Goal: Navigation & Orientation: Find specific page/section

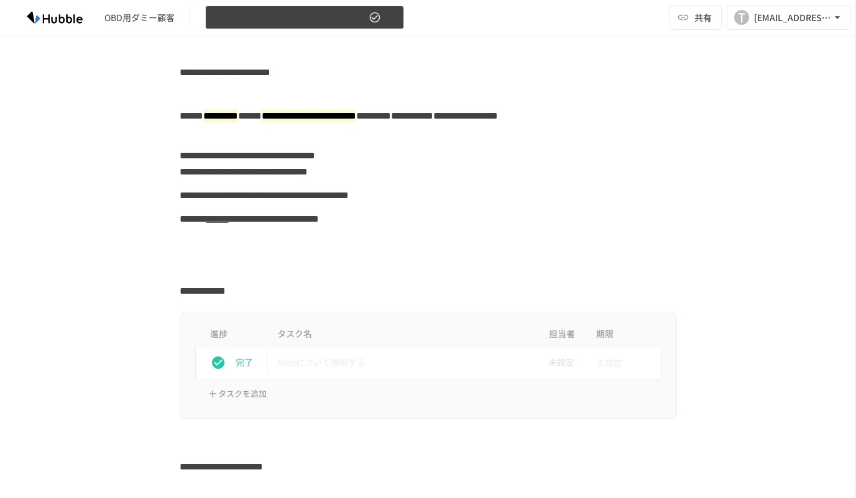
click at [319, 23] on span "【[PERSON_NAME]】新入社員OBD用Arch" at bounding box center [289, 18] width 153 height 16
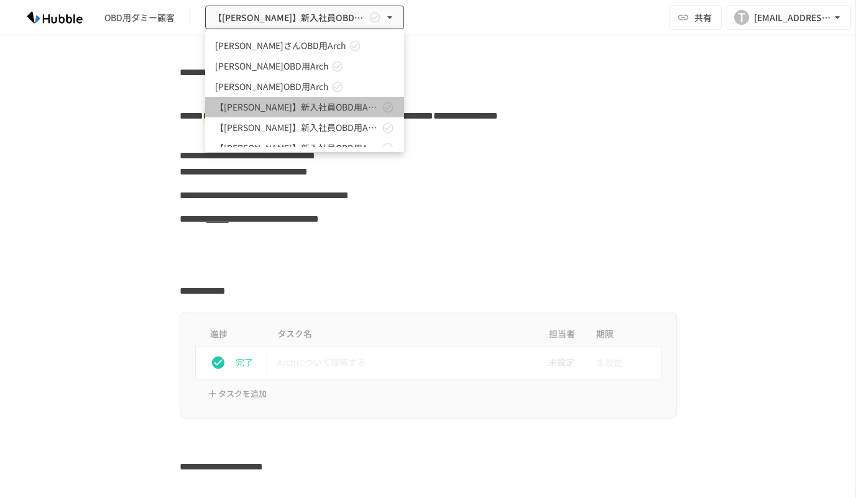
click at [261, 108] on span "【[PERSON_NAME]】新入社員OBD用Arch" at bounding box center [297, 107] width 164 height 13
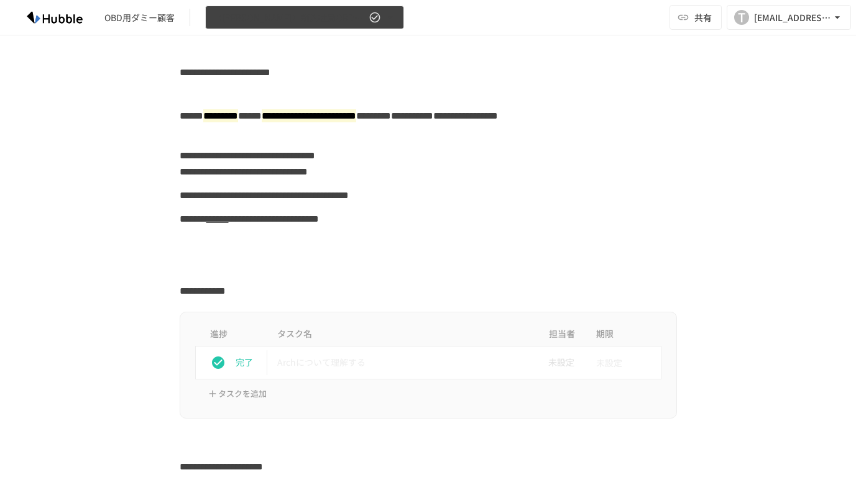
click at [263, 22] on span "【[PERSON_NAME]】新入社員OBD用Arch" at bounding box center [289, 18] width 153 height 16
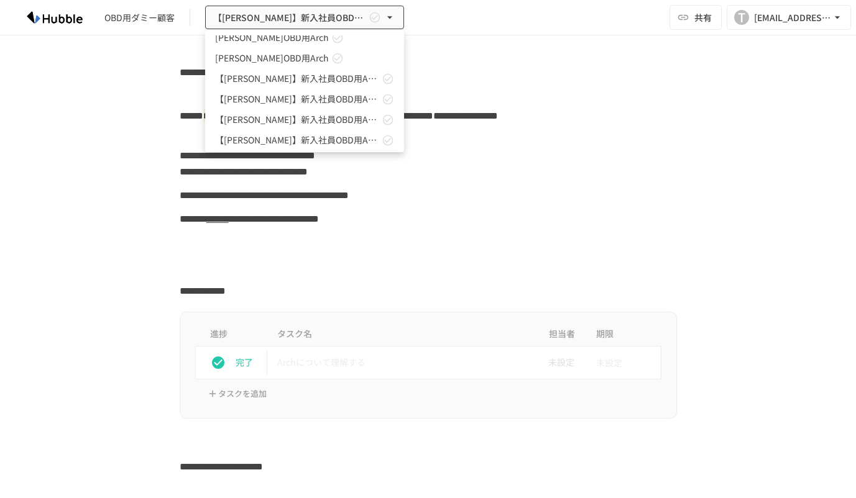
scroll to position [36, 0]
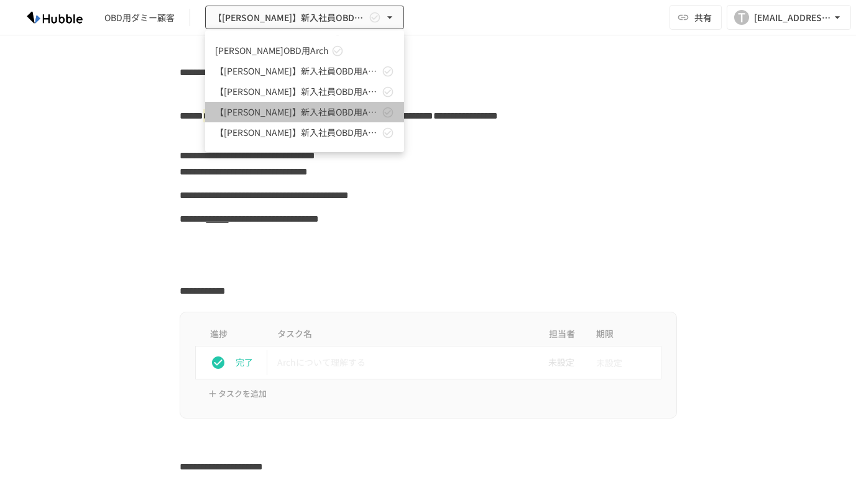
click at [245, 111] on span "【[PERSON_NAME]】新入社員OBD用Arch" at bounding box center [297, 112] width 164 height 13
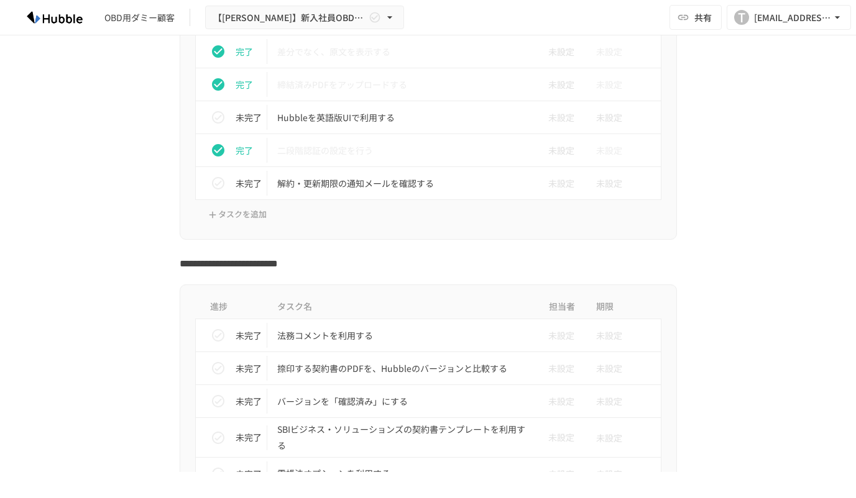
scroll to position [1977, 0]
